Goal: Information Seeking & Learning: Learn about a topic

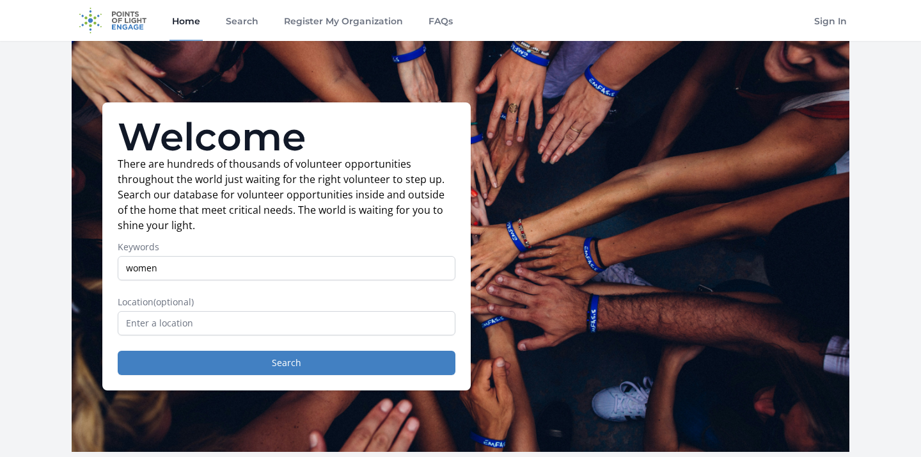
type input "women"
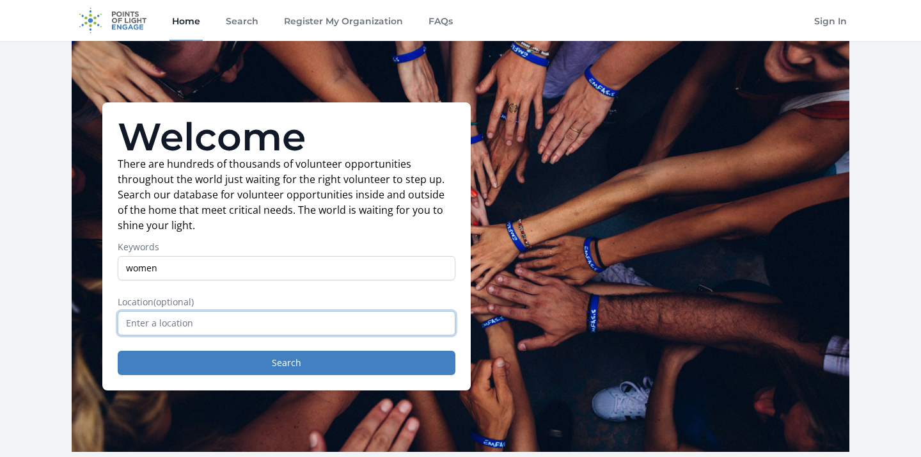
click at [167, 326] on input "text" at bounding box center [287, 323] width 338 height 24
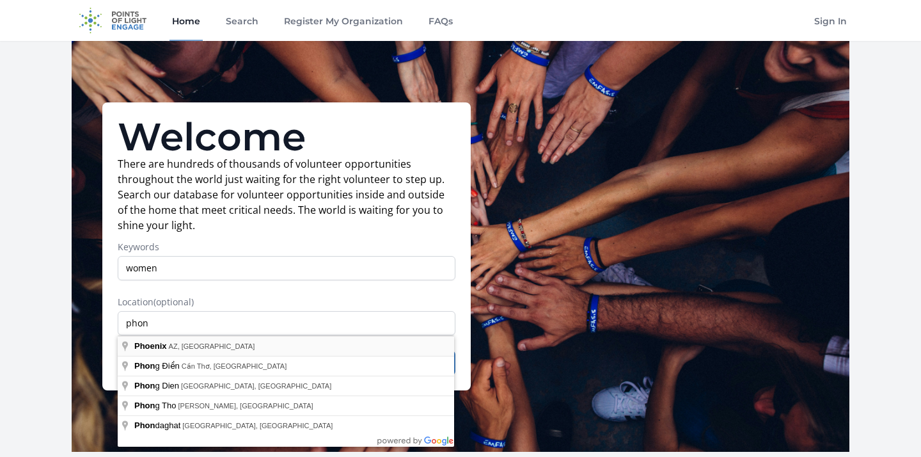
type input "Phoenix, AZ, USA"
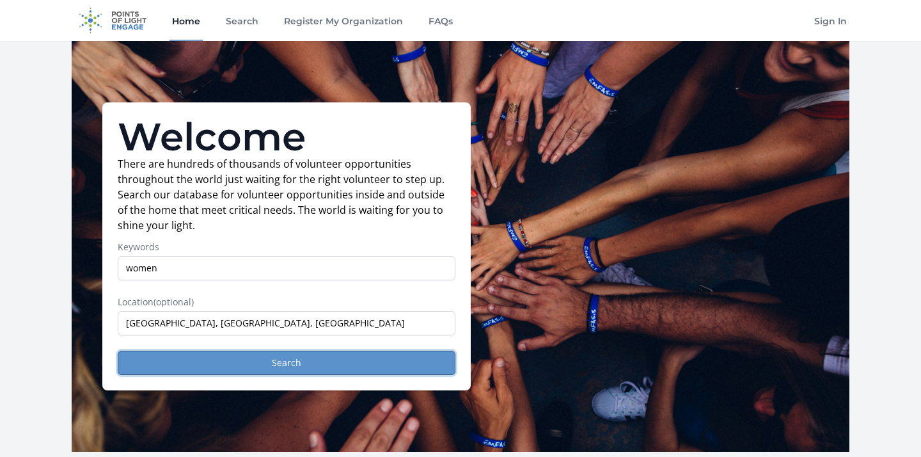
click at [202, 369] on button "Search" at bounding box center [287, 363] width 338 height 24
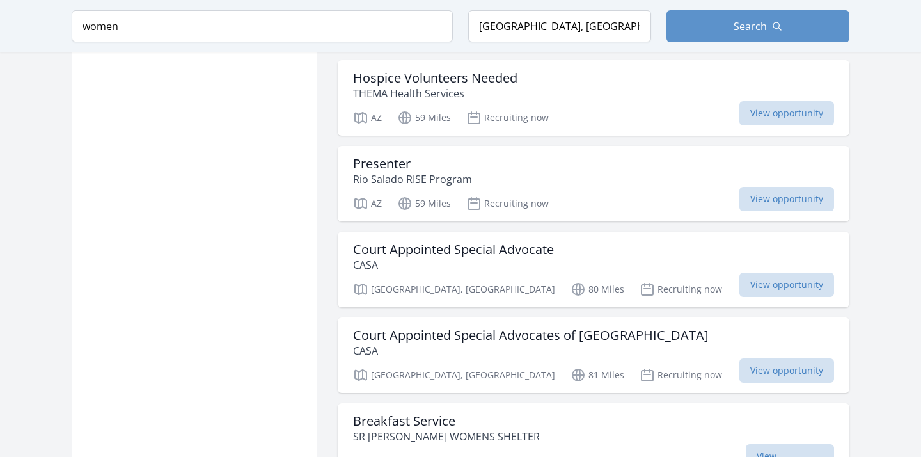
scroll to position [1433, 0]
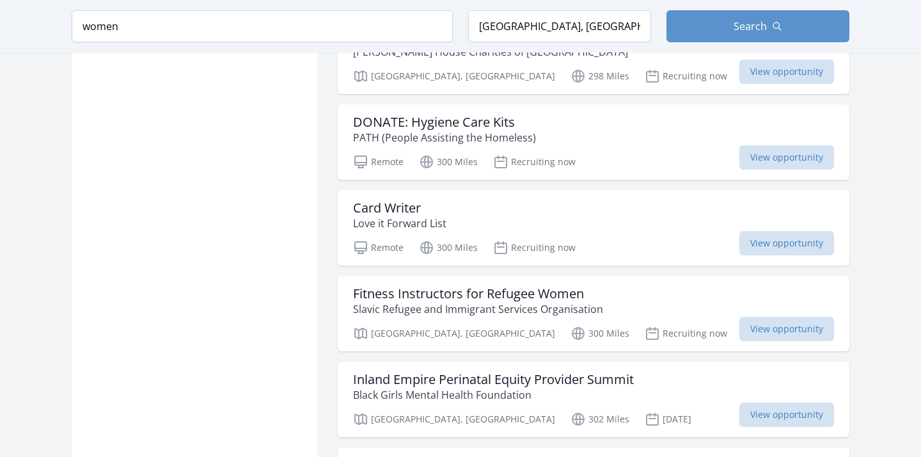
scroll to position [2902, 0]
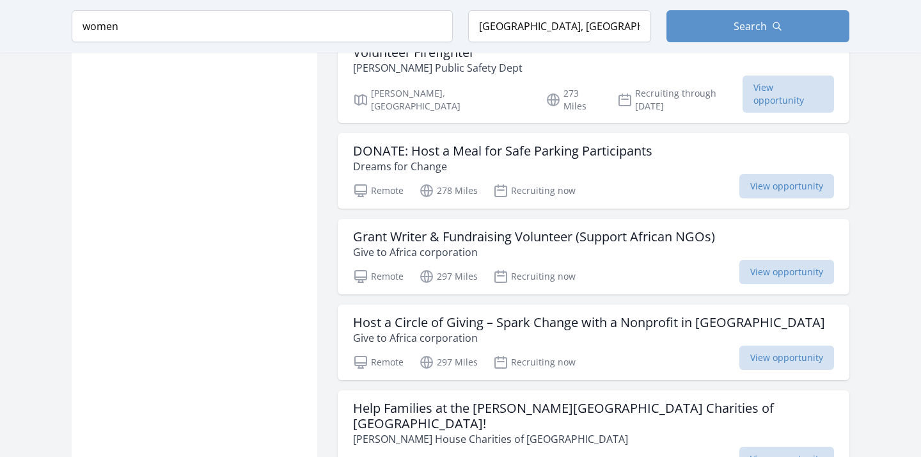
scroll to position [2330, 0]
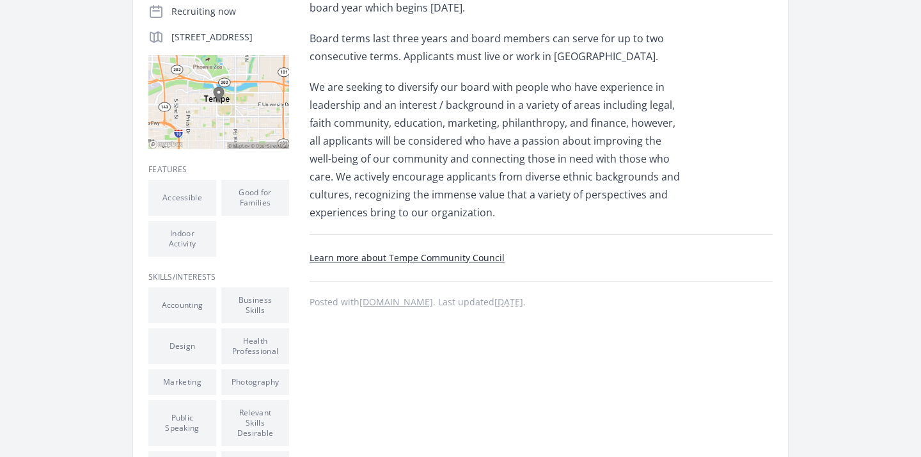
scroll to position [429, 0]
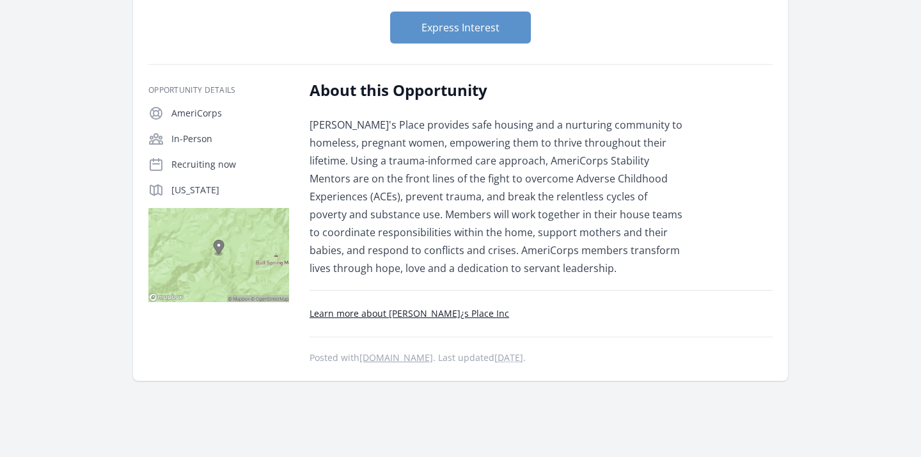
scroll to position [201, 0]
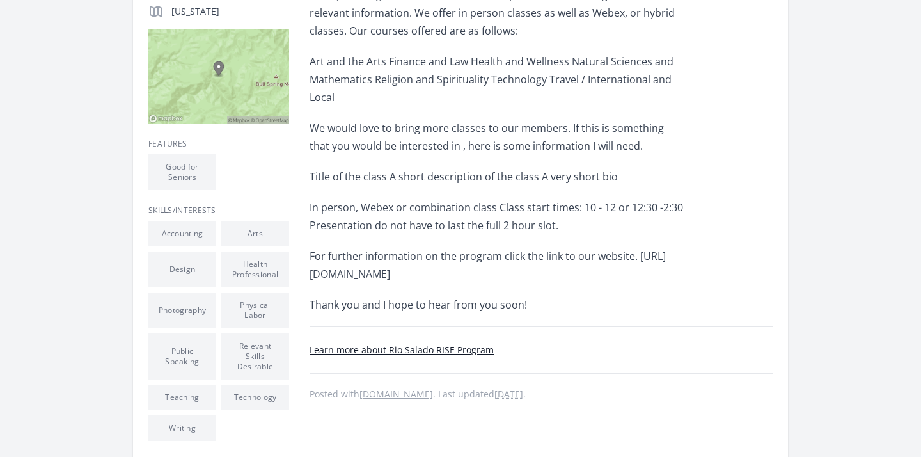
scroll to position [355, 0]
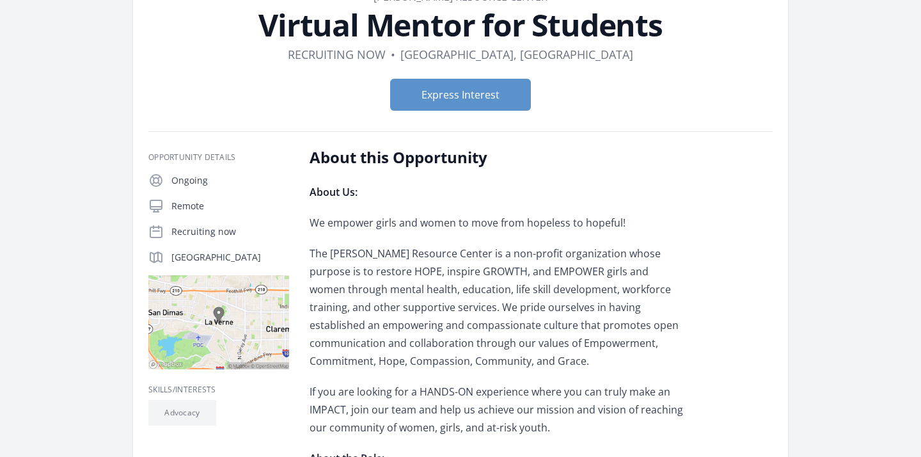
scroll to position [61, 0]
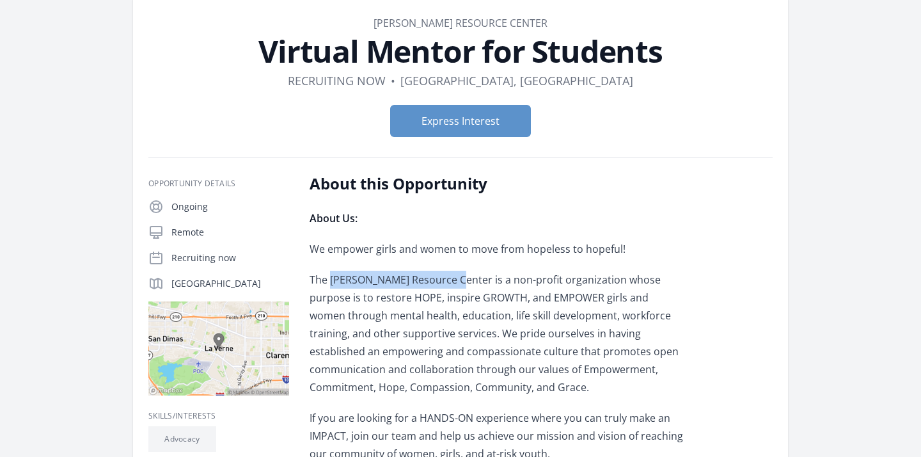
drag, startPoint x: 331, startPoint y: 279, endPoint x: 458, endPoint y: 286, distance: 126.9
click at [458, 286] on p "The [PERSON_NAME] Resource Center is a non-profit organization whose purpose is…" at bounding box center [497, 333] width 374 height 125
copy p "[PERSON_NAME] Resource Center"
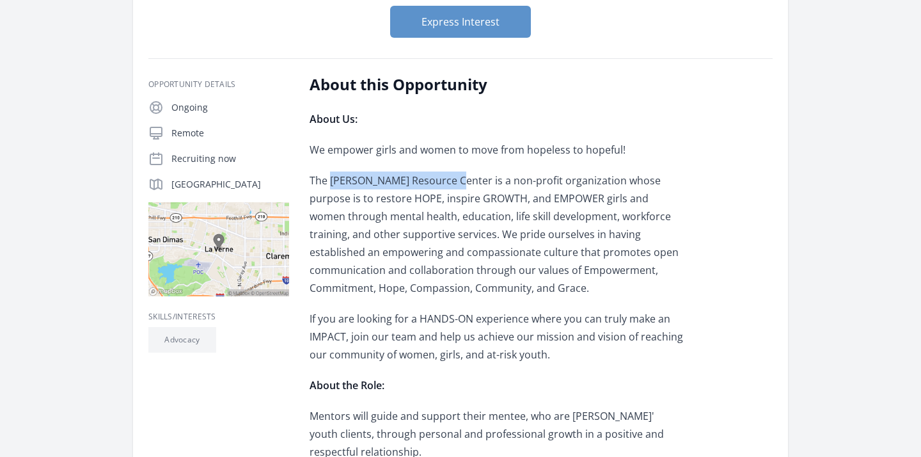
scroll to position [0, 0]
